Goal: Information Seeking & Learning: Learn about a topic

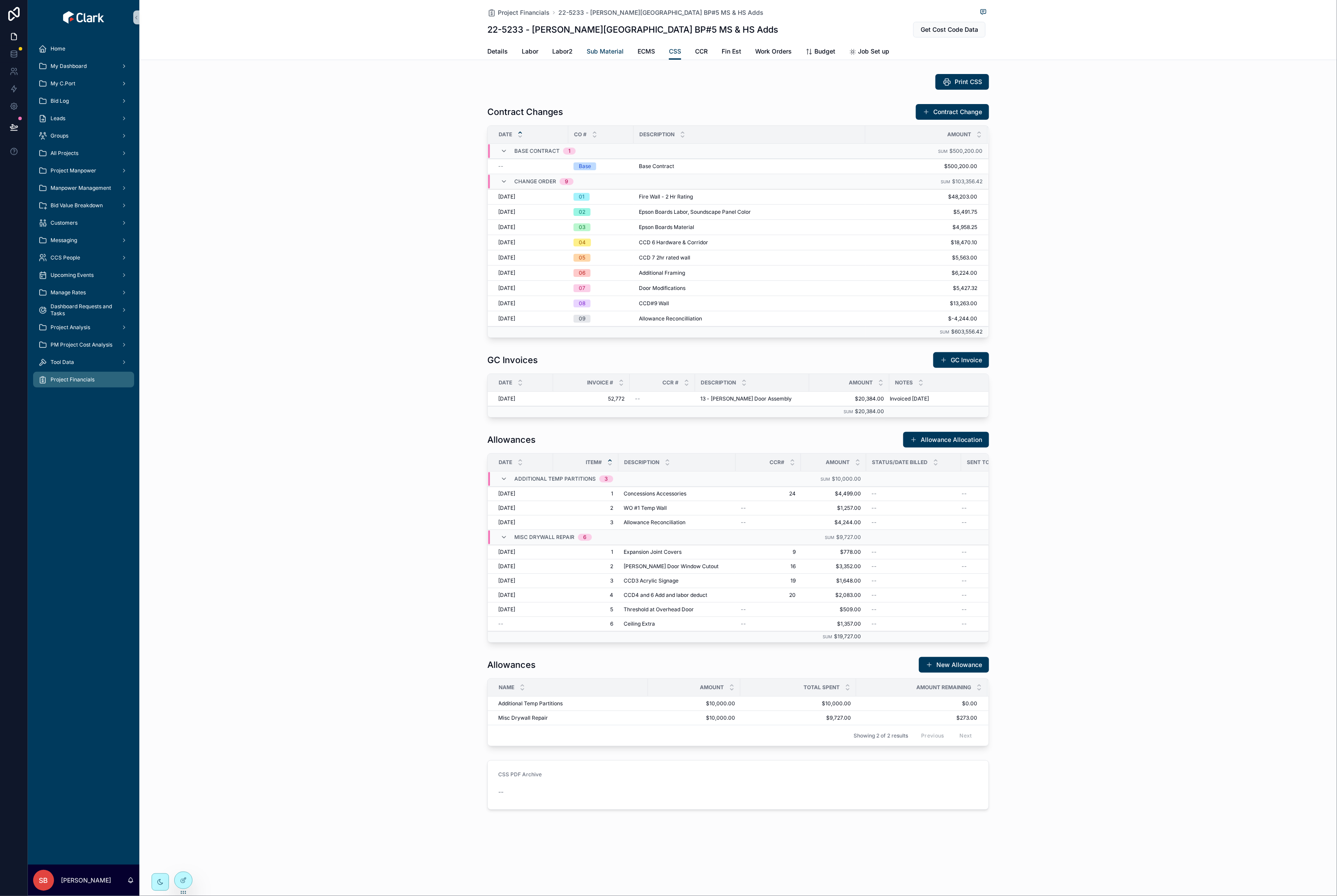
drag, startPoint x: 602, startPoint y: 51, endPoint x: 633, endPoint y: 58, distance: 31.8
click at [602, 51] on span "Sub Material" at bounding box center [605, 51] width 37 height 9
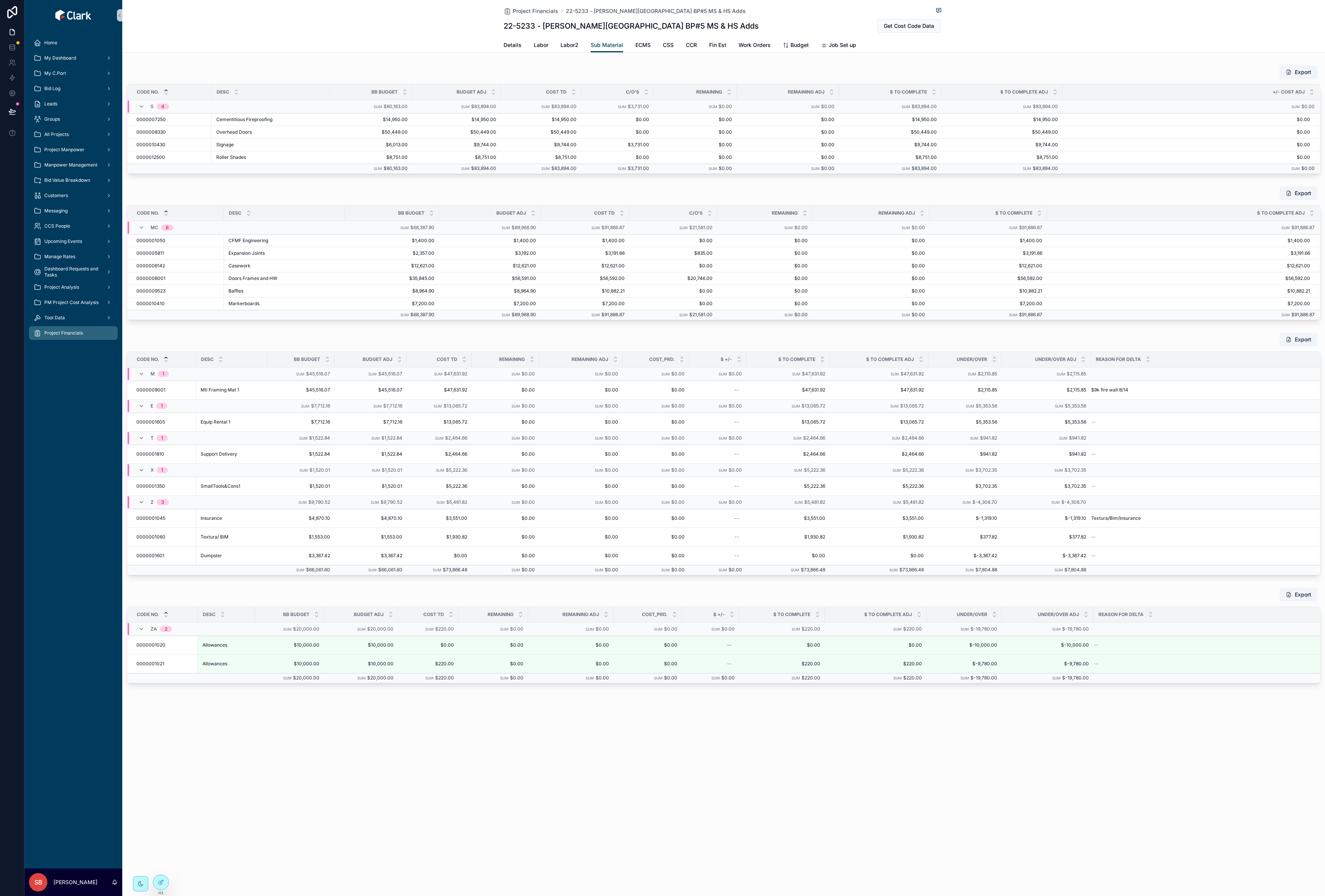
click at [1173, 477] on td "scrollable content" at bounding box center [1205, 470] width 228 height 13
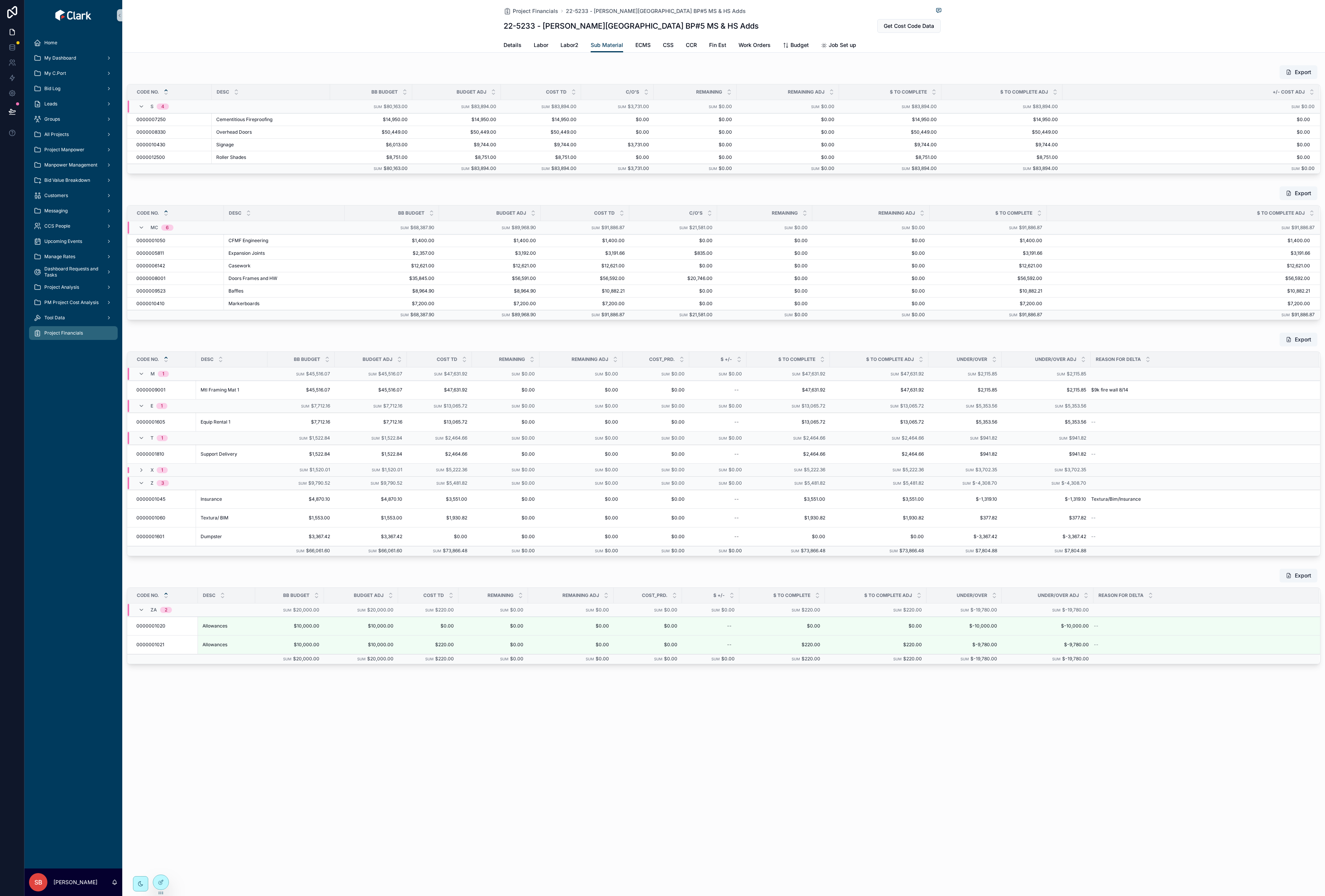
click at [1124, 35] on div "Project Financials 22-5233 - [PERSON_NAME][GEOGRAPHIC_DATA] BP#5 MS & HS Adds 2…" at bounding box center [724, 26] width 1203 height 53
click at [507, 44] on span "Details" at bounding box center [512, 45] width 18 height 7
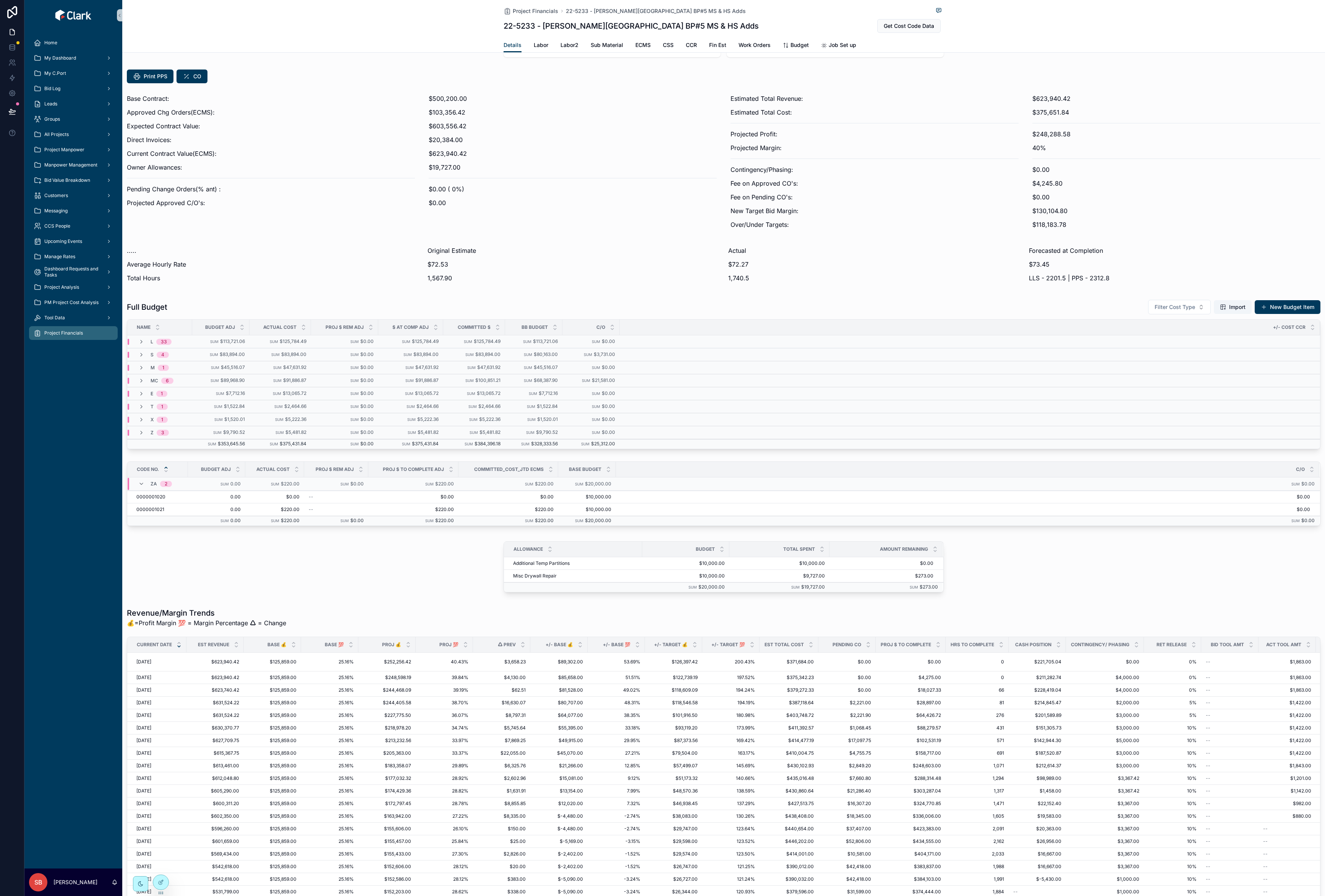
scroll to position [197, 0]
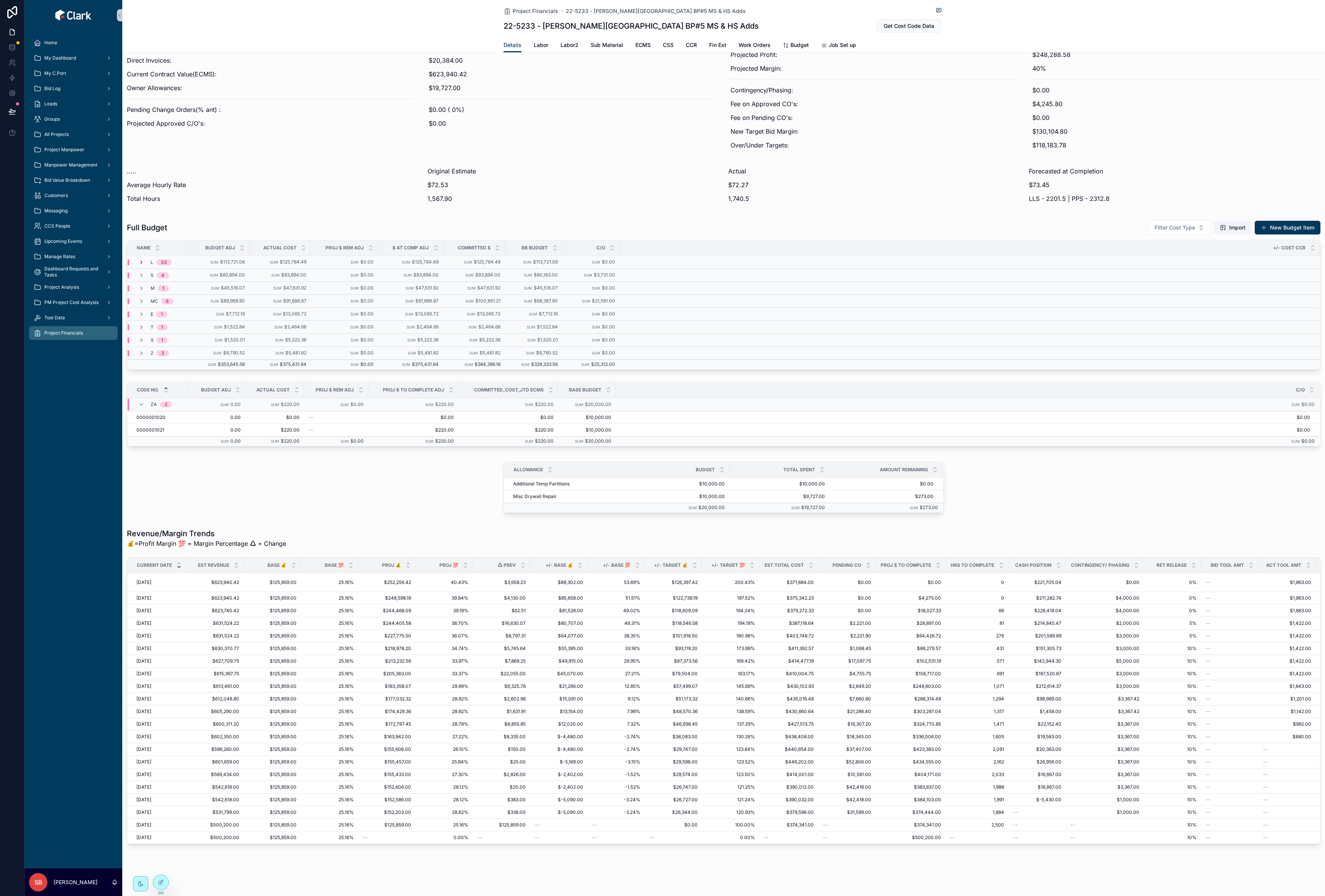
click at [140, 259] on icon "scrollable content" at bounding box center [141, 262] width 6 height 6
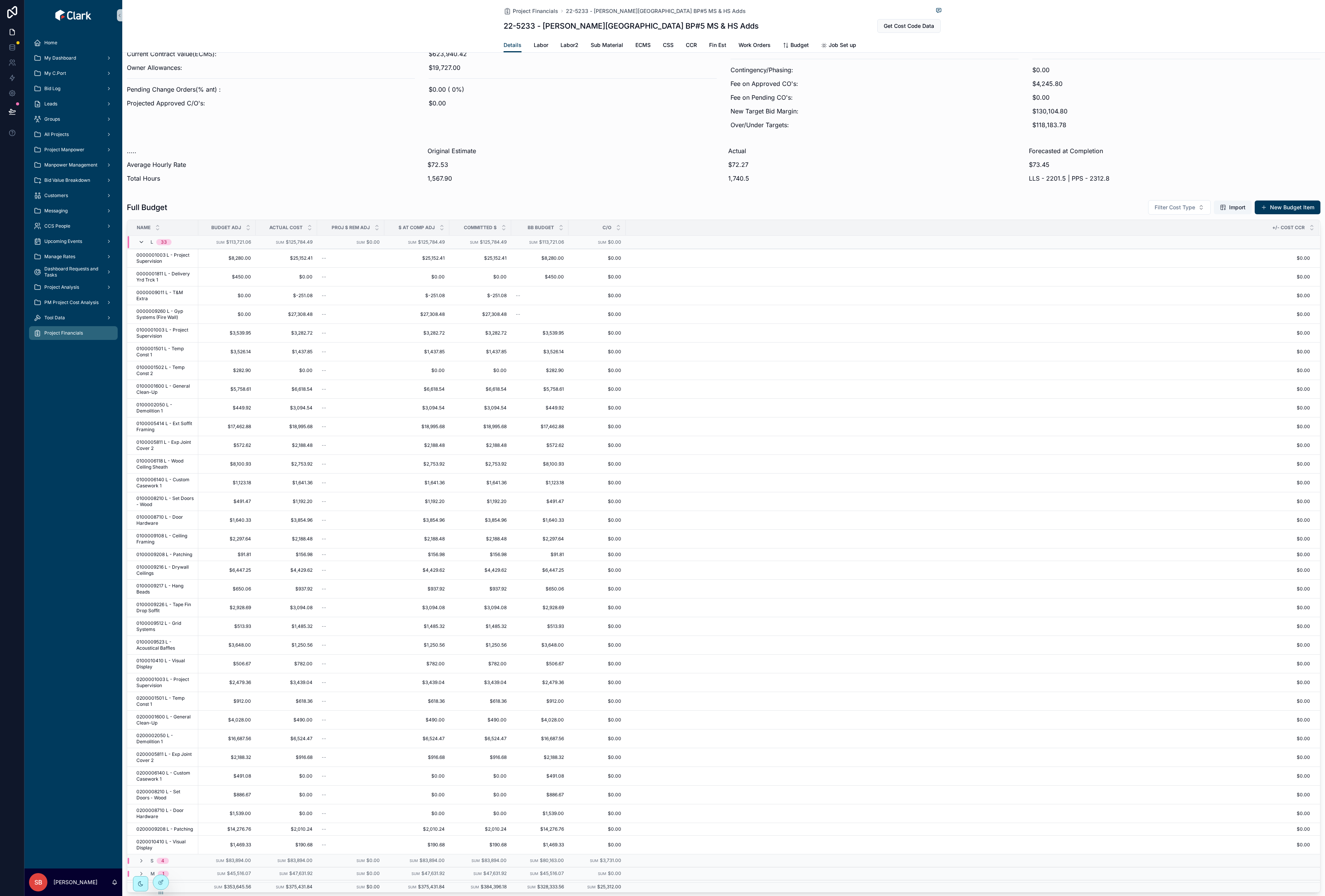
click at [143, 242] on icon "scrollable content" at bounding box center [141, 242] width 6 height 6
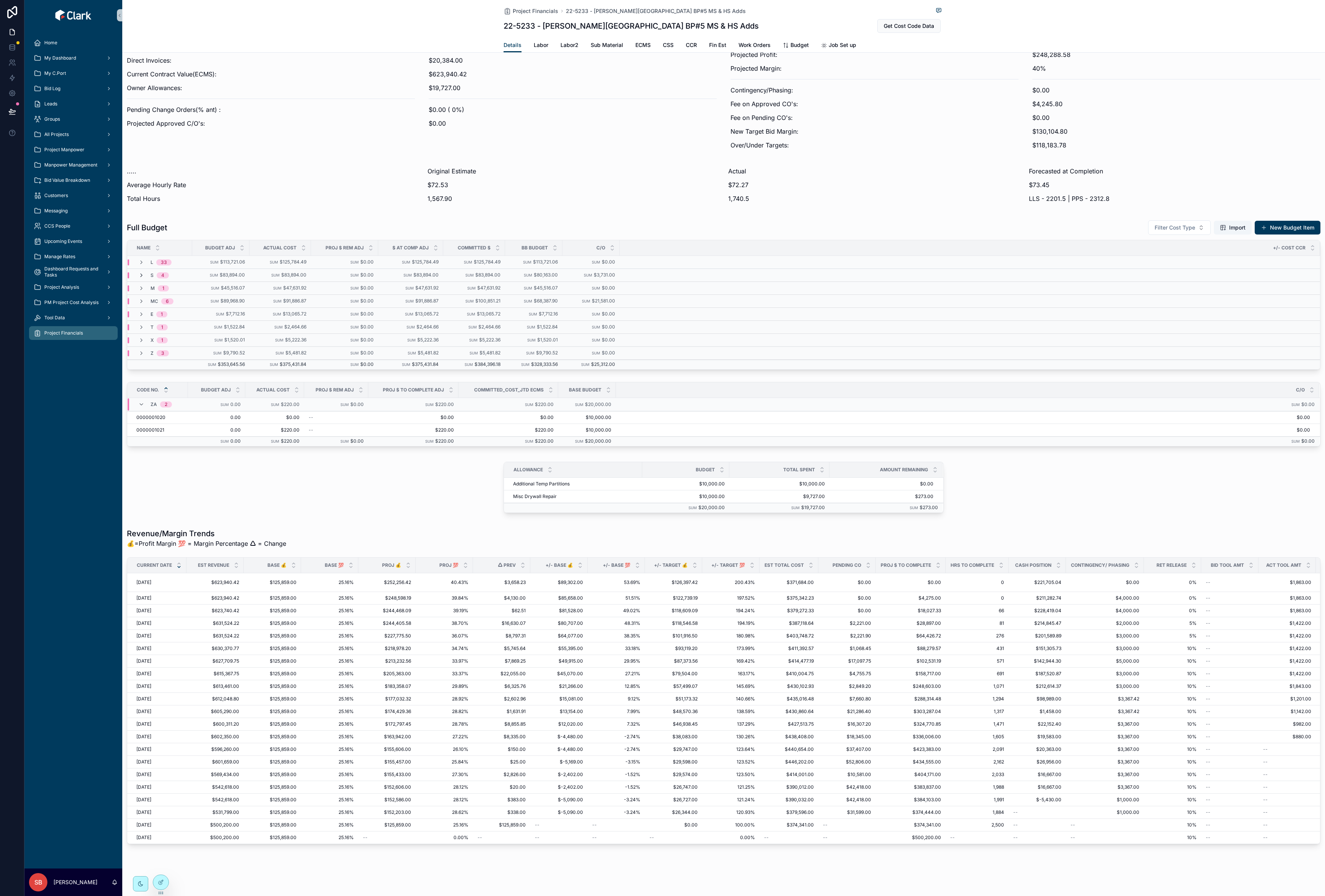
click at [142, 273] on icon "scrollable content" at bounding box center [141, 275] width 6 height 6
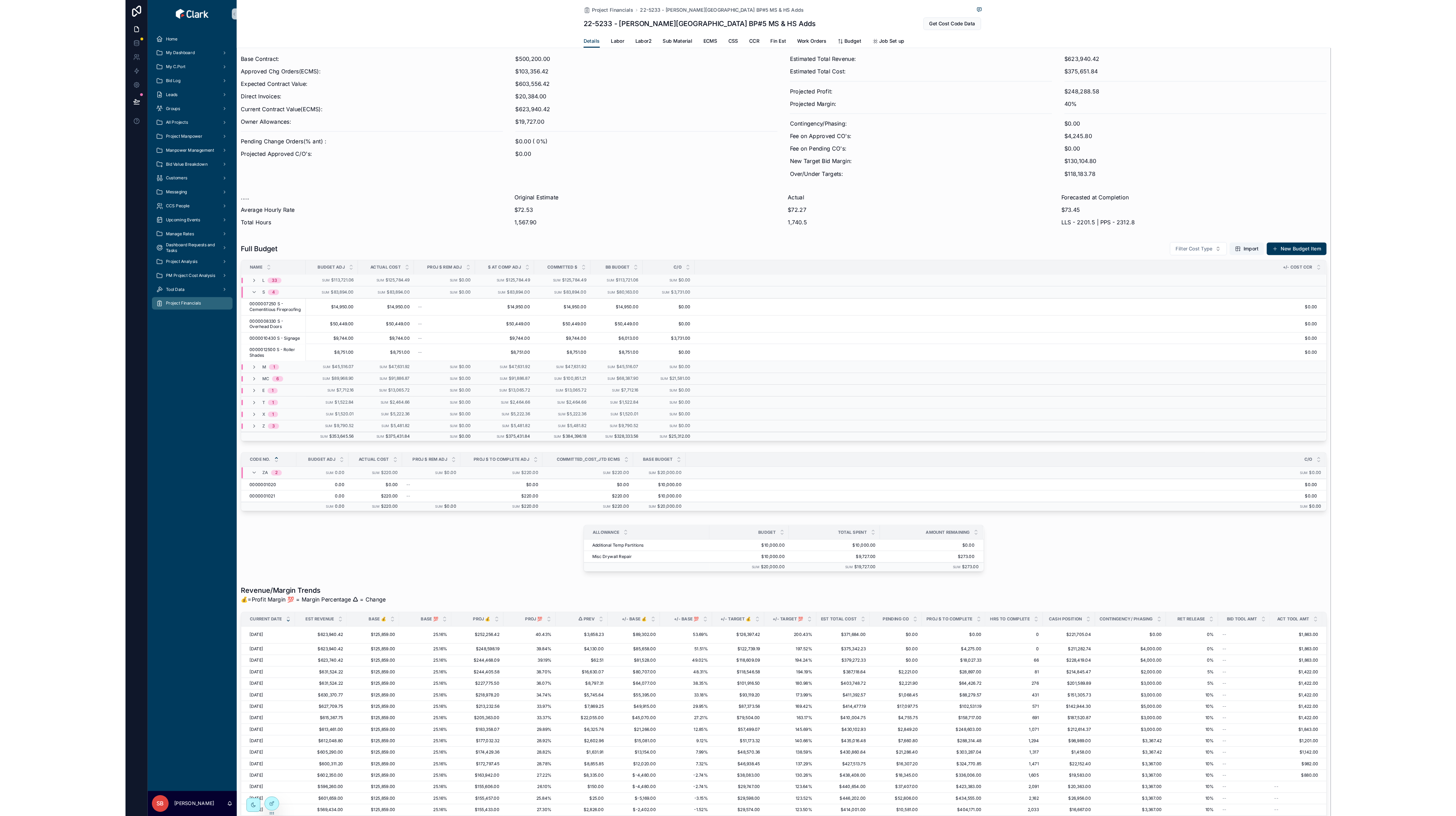
scroll to position [0, 0]
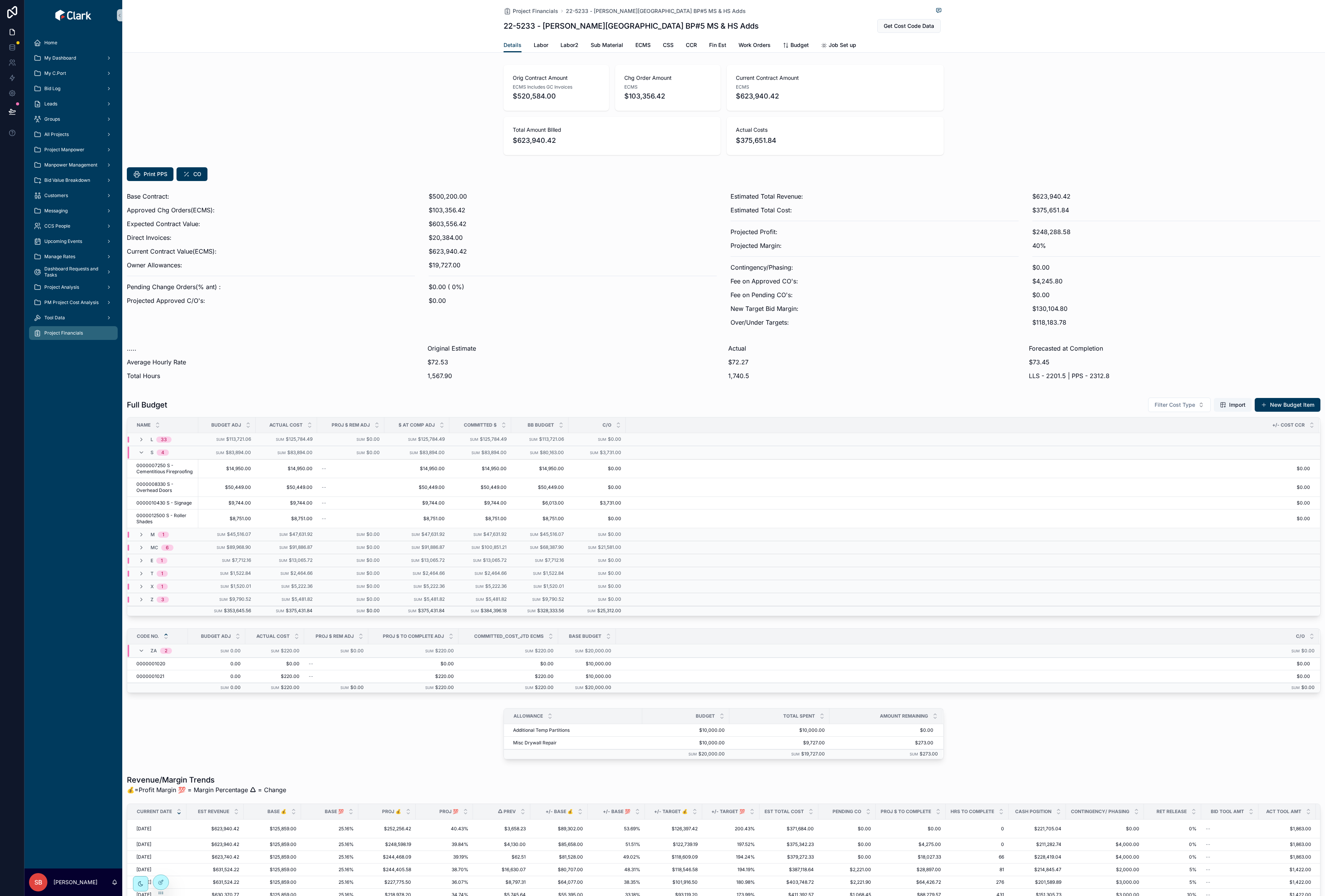
click at [449, 184] on div "Print PPS CO" at bounding box center [724, 174] width 1203 height 20
click at [446, 196] on p "$500,200.00" at bounding box center [572, 196] width 288 height 9
